Goal: Obtain resource: Download file/media

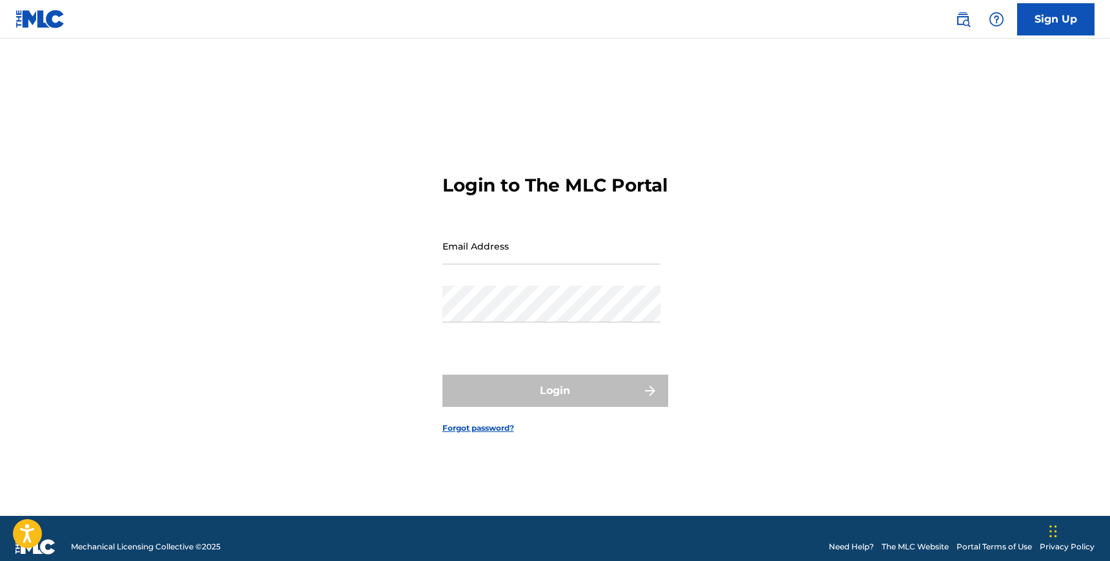
click at [521, 254] on input "Email Address" at bounding box center [552, 246] width 218 height 37
type input "[EMAIL_ADDRESS][DOMAIN_NAME]"
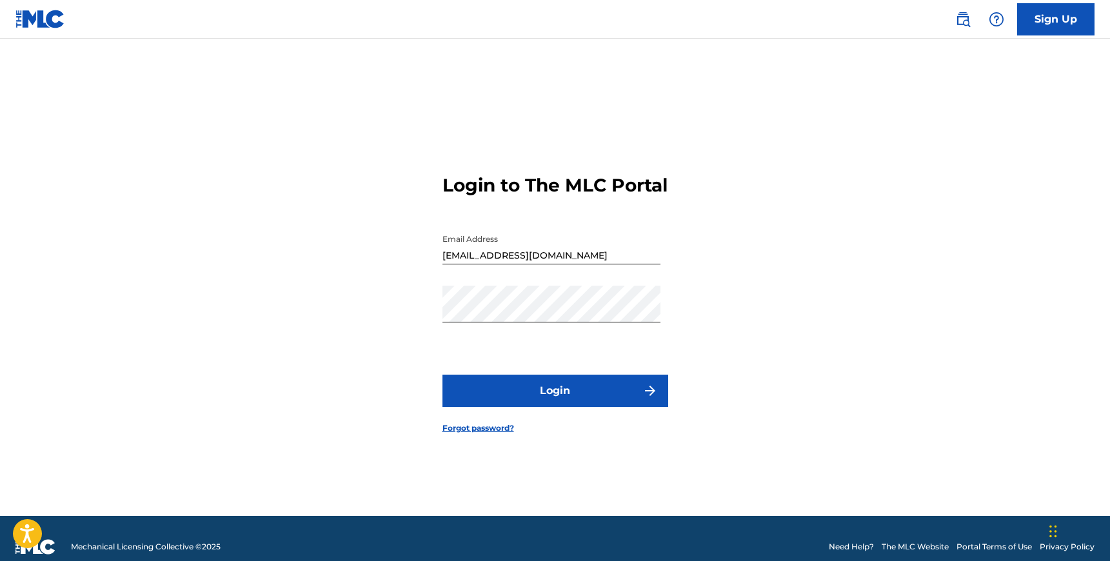
click at [554, 396] on button "Login" at bounding box center [556, 391] width 226 height 32
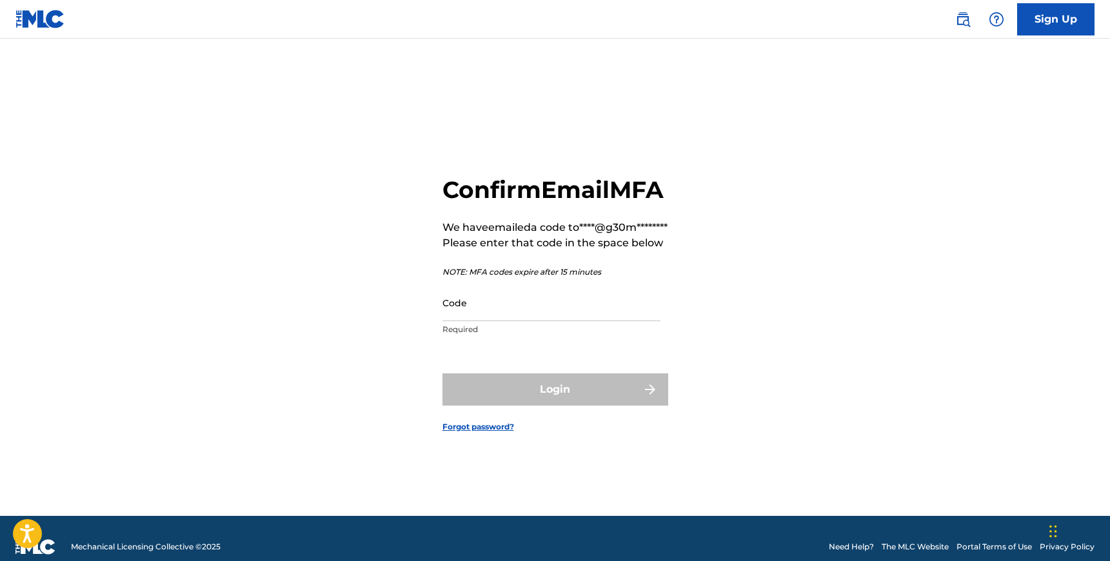
click at [524, 321] on input "Code" at bounding box center [552, 303] width 218 height 37
paste input "091895"
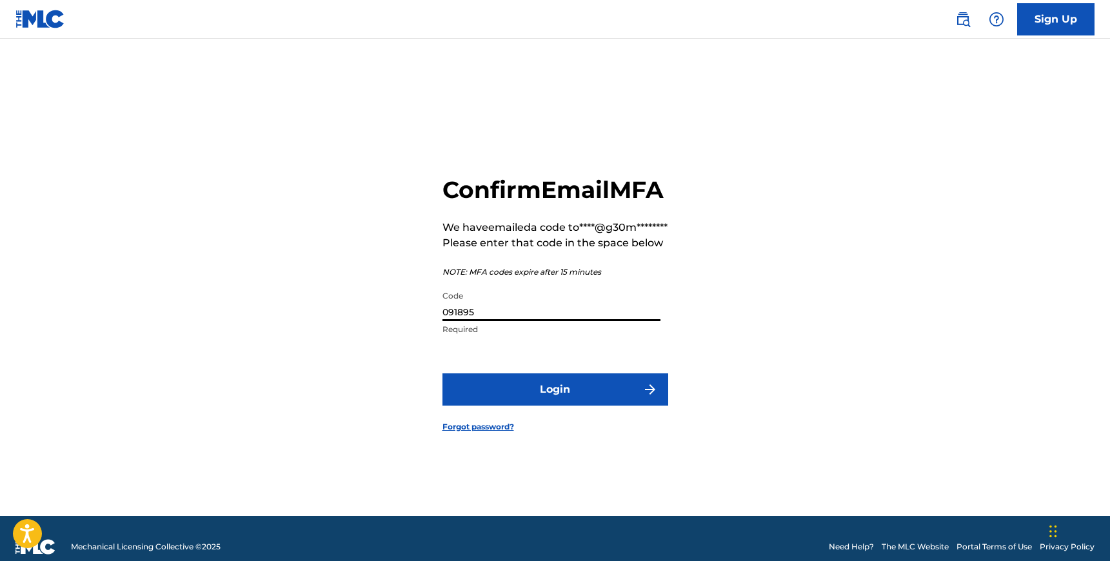
type input "091895"
click at [443, 374] on button "Login" at bounding box center [556, 390] width 226 height 32
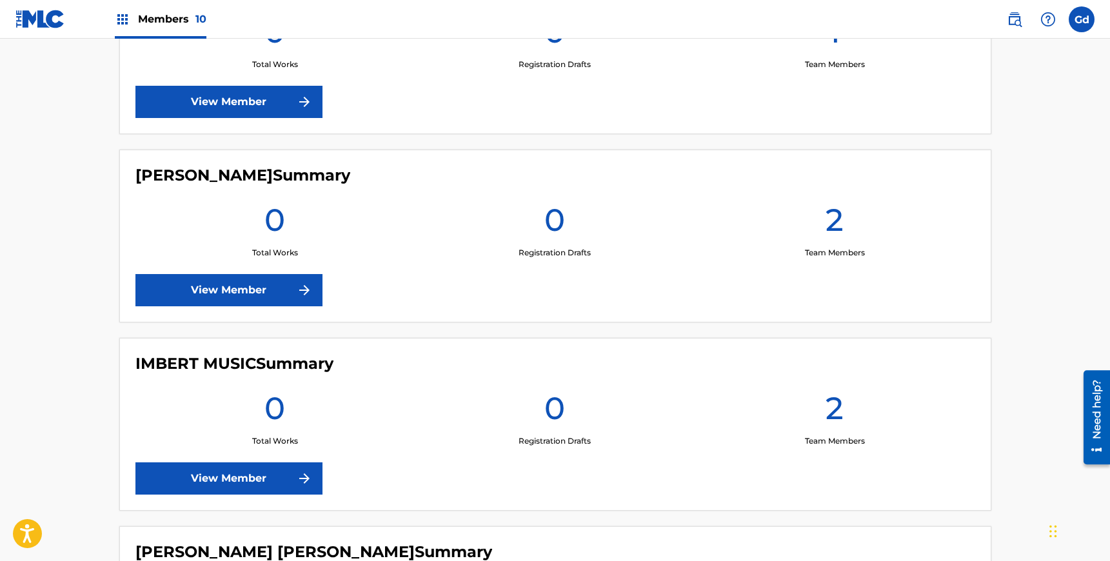
scroll to position [883, 0]
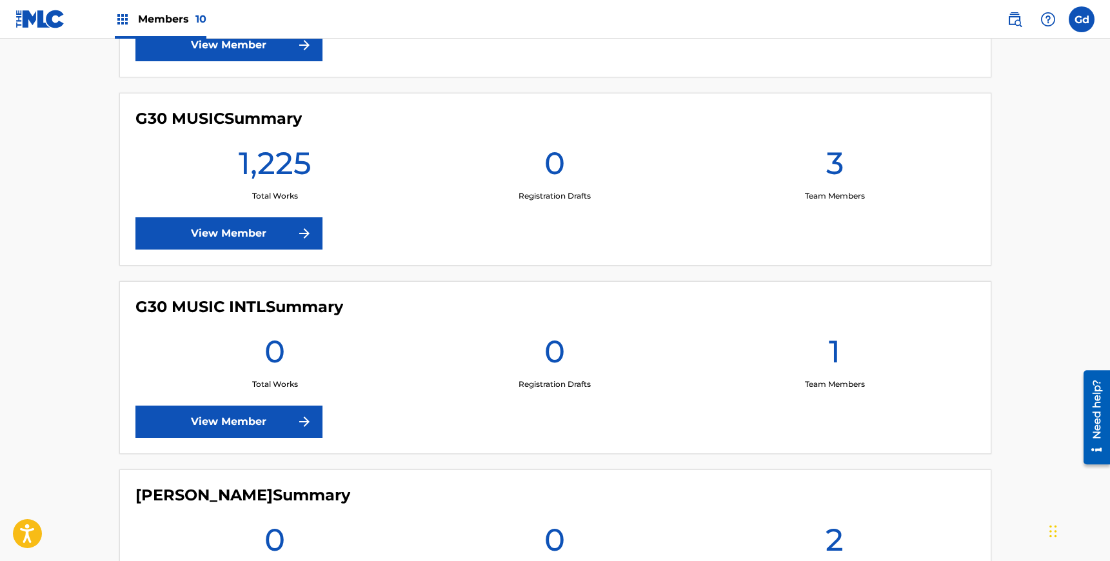
click at [244, 232] on link "View Member" at bounding box center [229, 233] width 187 height 32
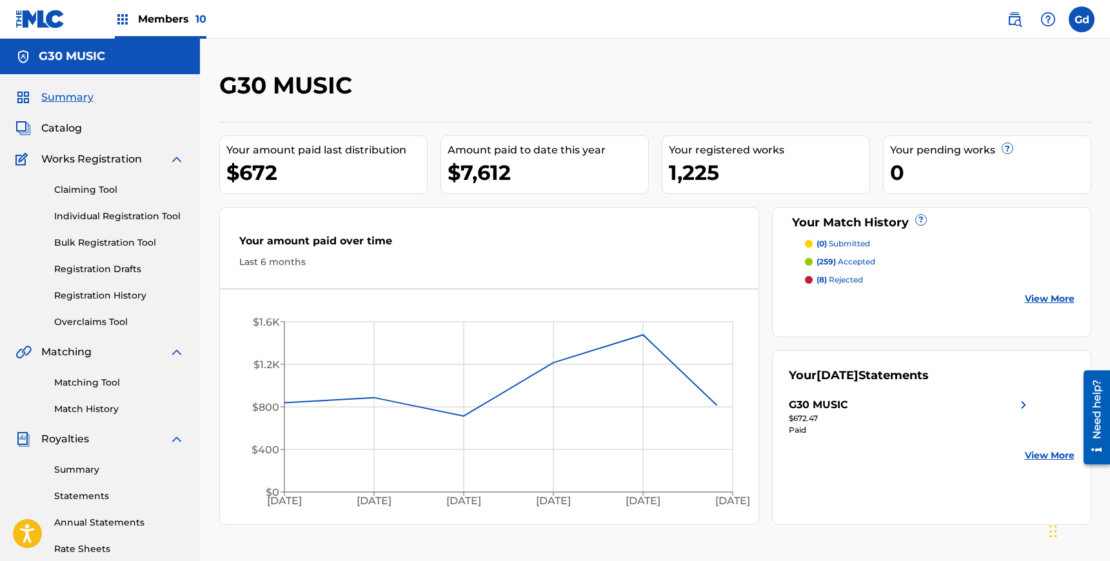
click at [89, 216] on link "Individual Registration Tool" at bounding box center [119, 217] width 130 height 14
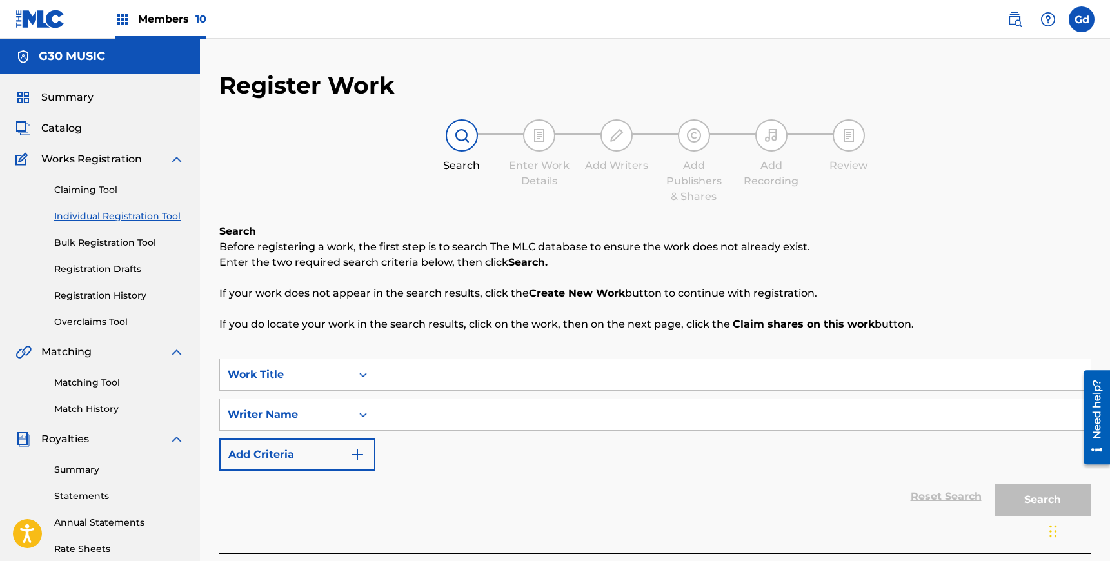
click at [81, 241] on link "Bulk Registration Tool" at bounding box center [119, 243] width 130 height 14
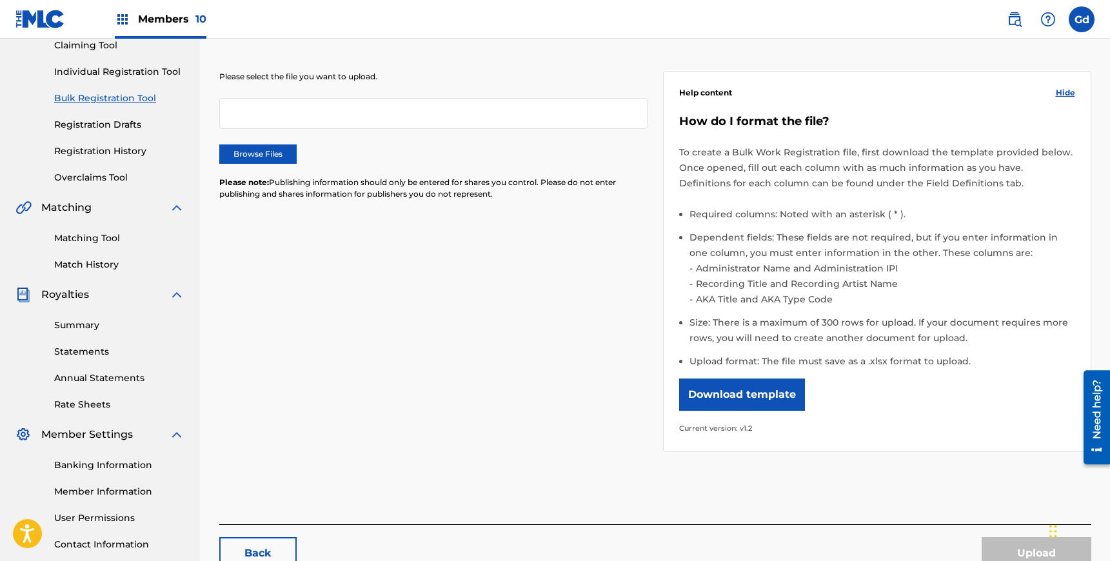
scroll to position [181, 0]
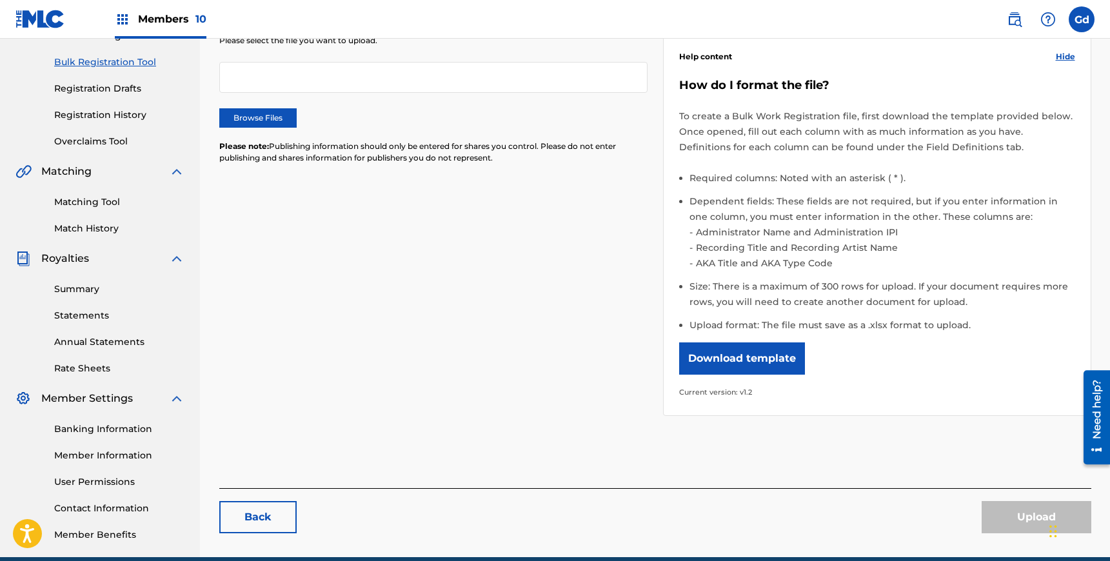
click at [733, 361] on button "Download template" at bounding box center [742, 359] width 126 height 32
